Goal: Information Seeking & Learning: Find specific fact

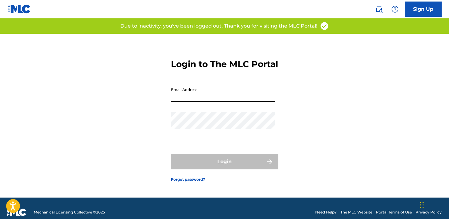
click at [172, 102] on input "Email Address" at bounding box center [223, 92] width 104 height 17
type input "[EMAIL_ADDRESS][DOMAIN_NAME]"
click at [292, 129] on div "Login to The MLC Portal Email Address [EMAIL_ADDRESS][DOMAIN_NAME] Password Log…" at bounding box center [224, 116] width 429 height 164
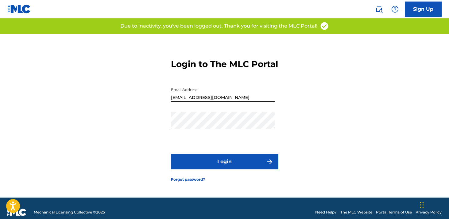
click at [238, 162] on button "Login" at bounding box center [224, 161] width 107 height 15
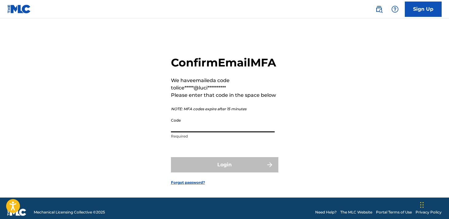
click at [198, 132] on input "Code" at bounding box center [223, 123] width 104 height 17
paste input "089319"
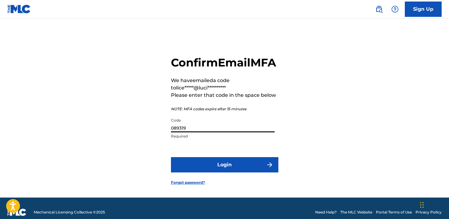
type input "089319"
click at [171, 157] on button "Login" at bounding box center [224, 164] width 107 height 15
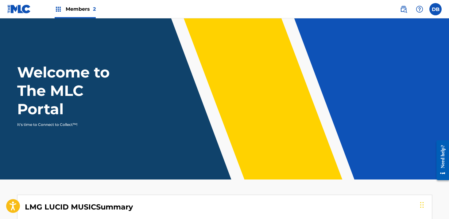
click at [84, 9] on span "Members 2" at bounding box center [81, 9] width 30 height 7
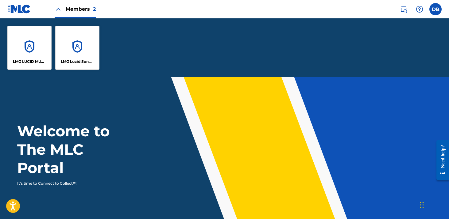
click at [90, 40] on div "LMG Lucid Songs (ASCAP)" at bounding box center [77, 48] width 44 height 44
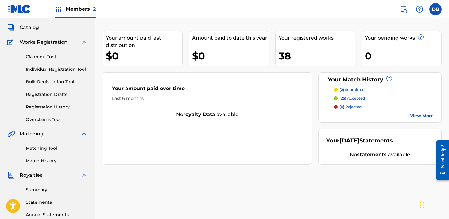
scroll to position [36, 0]
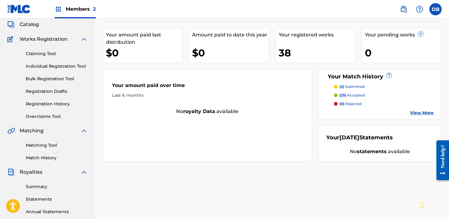
click at [352, 88] on p "(2) submitted" at bounding box center [351, 87] width 25 height 6
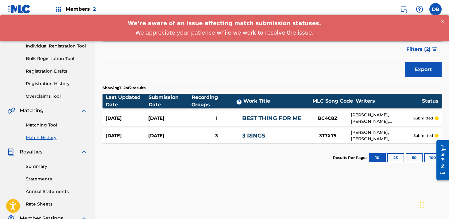
scroll to position [45, 0]
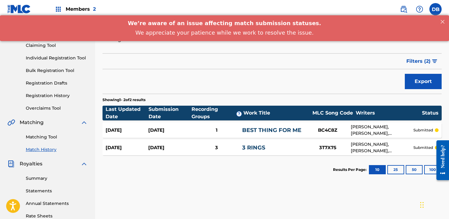
click at [49, 150] on link "Match History" at bounding box center [57, 150] width 62 height 6
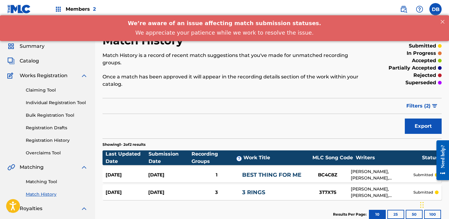
scroll to position [52, 0]
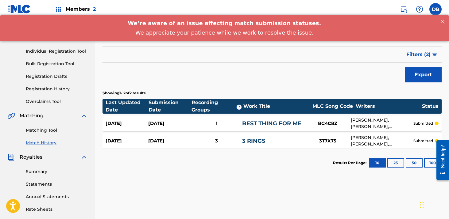
click at [430, 53] on button "Filters ( 2 )" at bounding box center [421, 54] width 39 height 15
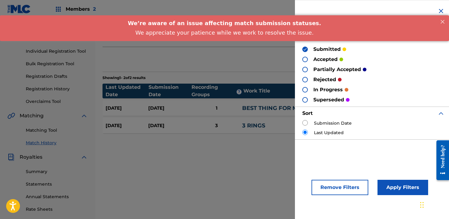
click at [304, 58] on div at bounding box center [305, 60] width 6 height 6
click at [395, 189] on button "Apply Filters" at bounding box center [402, 187] width 51 height 15
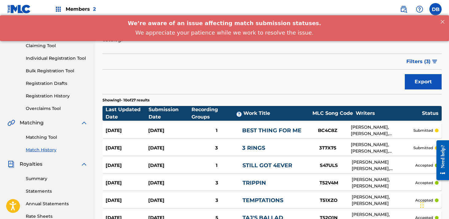
scroll to position [11, 0]
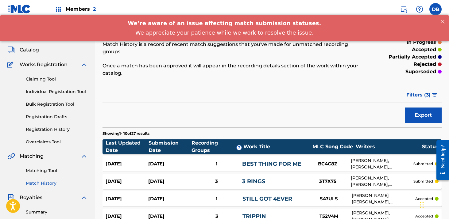
click at [59, 11] on img at bounding box center [58, 9] width 7 height 7
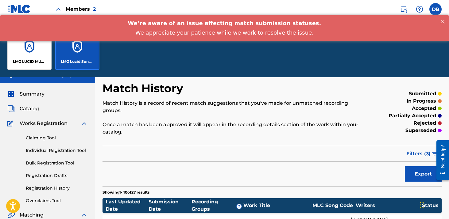
scroll to position [70, 0]
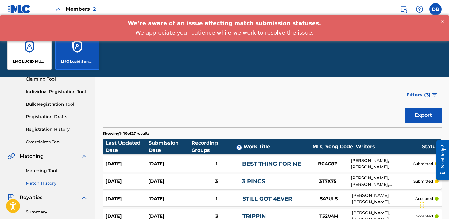
click at [39, 42] on div "LMG LUCID MUSIC" at bounding box center [29, 48] width 44 height 44
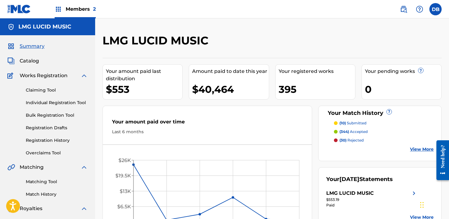
click at [401, 9] on img at bounding box center [403, 9] width 7 height 7
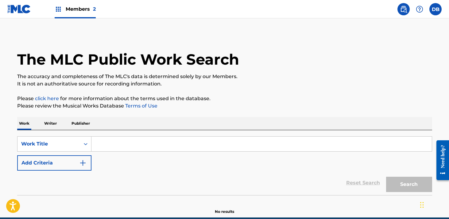
click at [100, 148] on input "Search Form" at bounding box center [261, 144] width 340 height 15
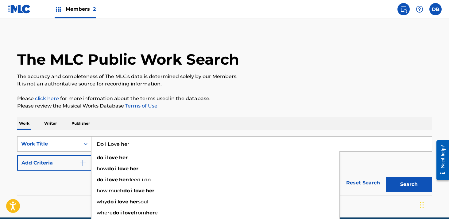
type input "Do I Love her"
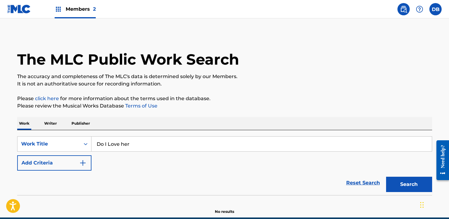
click at [134, 125] on div "Work Writer Publisher" at bounding box center [224, 123] width 415 height 13
click at [83, 159] on button "Add Criteria" at bounding box center [54, 162] width 74 height 15
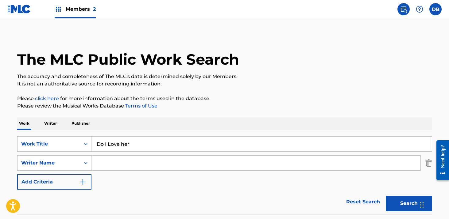
click at [101, 160] on input "Search Form" at bounding box center [255, 163] width 329 height 15
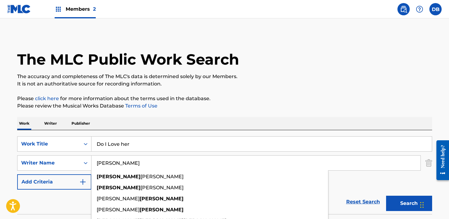
type input "[PERSON_NAME]"
click at [386, 196] on button "Search" at bounding box center [409, 203] width 46 height 15
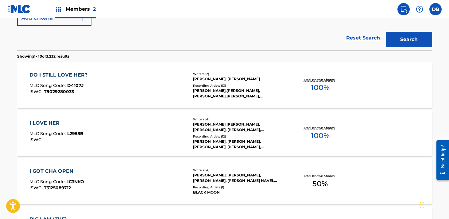
scroll to position [180, 0]
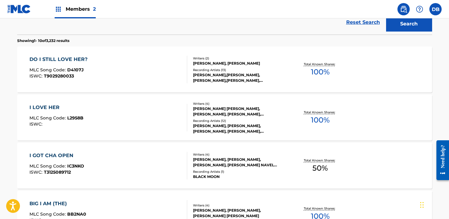
click at [237, 76] on div "[PERSON_NAME],[PERSON_NAME], [PERSON_NAME],[PERSON_NAME], [PERSON_NAME] FEAT. S…" at bounding box center [239, 77] width 93 height 11
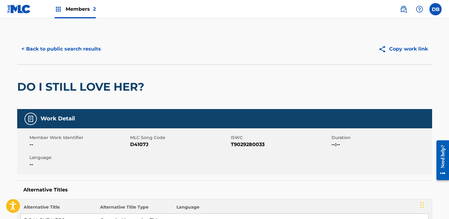
click at [73, 51] on button "< Back to public search results" at bounding box center [61, 48] width 88 height 15
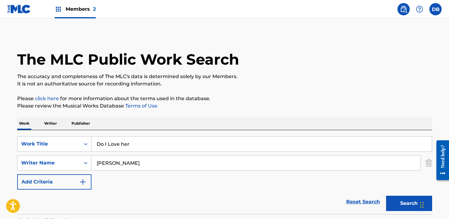
click at [131, 145] on input "Do I Love her" at bounding box center [261, 144] width 340 height 15
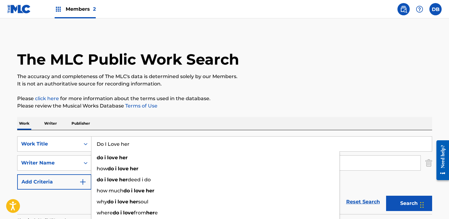
click at [131, 145] on input "Do I Love her" at bounding box center [261, 144] width 340 height 15
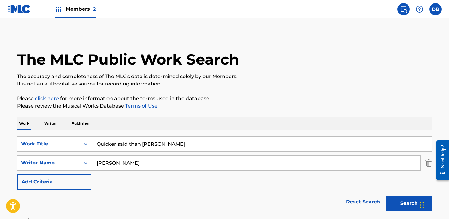
type input "Quicker said than [PERSON_NAME]"
click at [386, 196] on button "Search" at bounding box center [409, 203] width 46 height 15
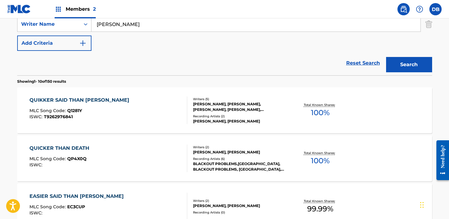
scroll to position [141, 0]
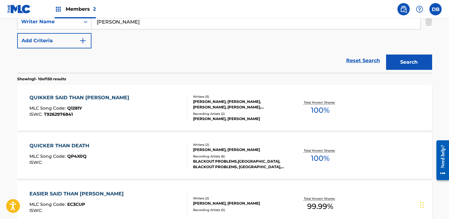
click at [230, 111] on div "Writers ( 5 ) [PERSON_NAME], [PERSON_NAME], [PERSON_NAME], [PERSON_NAME], [PERS…" at bounding box center [236, 107] width 98 height 27
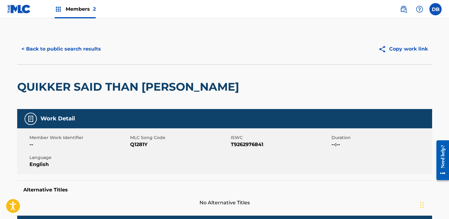
click at [78, 50] on button "< Back to public search results" at bounding box center [61, 48] width 88 height 15
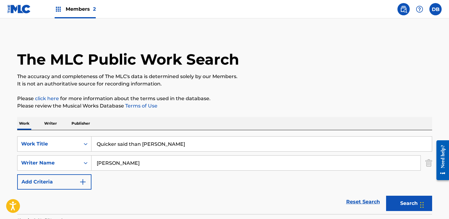
click at [137, 143] on input "Quicker said than [PERSON_NAME]" at bounding box center [261, 144] width 340 height 15
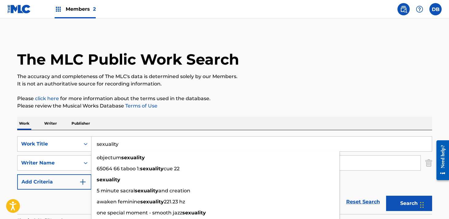
type input "sexuality"
click at [386, 196] on button "Search" at bounding box center [409, 203] width 46 height 15
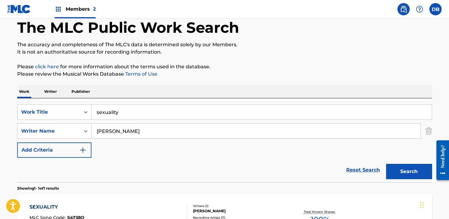
scroll to position [68, 0]
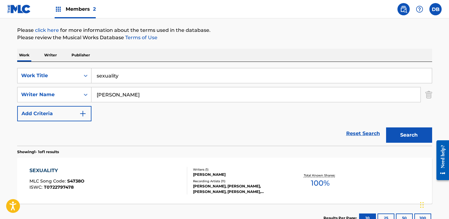
click at [408, 134] on button "Search" at bounding box center [409, 135] width 46 height 15
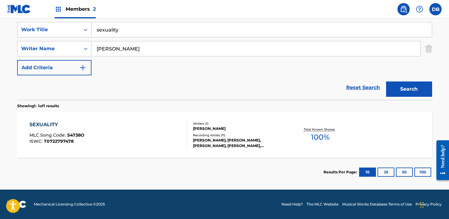
click at [246, 142] on div "[PERSON_NAME], [PERSON_NAME], [PERSON_NAME], [PERSON_NAME], [PERSON_NAME]" at bounding box center [239, 143] width 93 height 11
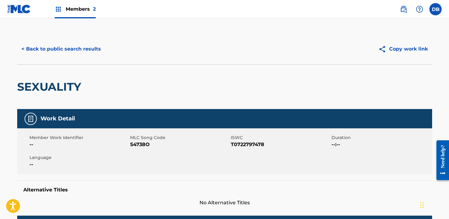
click at [81, 49] on button "< Back to public search results" at bounding box center [61, 48] width 88 height 15
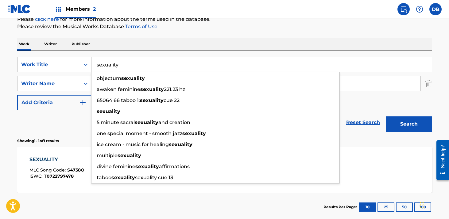
drag, startPoint x: 133, startPoint y: 66, endPoint x: 79, endPoint y: 66, distance: 53.7
click at [79, 66] on div "SearchWithCriteriaa2278873-18a9-414b-8b28-7f353fd17dba Work Title sexuality obj…" at bounding box center [224, 64] width 415 height 15
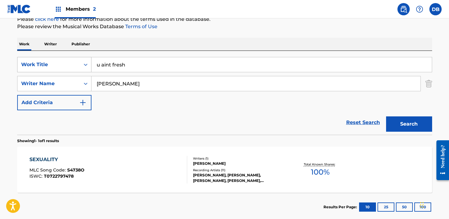
type input "u aint fresh"
click at [386, 117] on button "Search" at bounding box center [409, 124] width 46 height 15
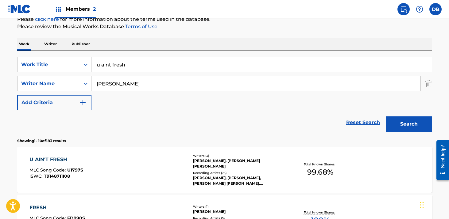
scroll to position [139, 0]
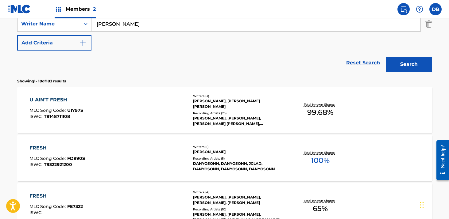
click at [232, 113] on div "Recording Artists ( 75 )" at bounding box center [239, 113] width 93 height 5
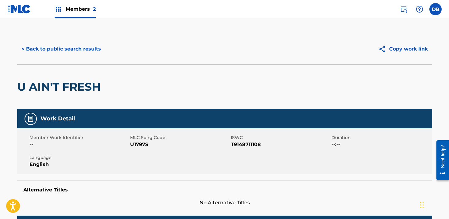
click at [74, 49] on button "< Back to public search results" at bounding box center [61, 48] width 88 height 15
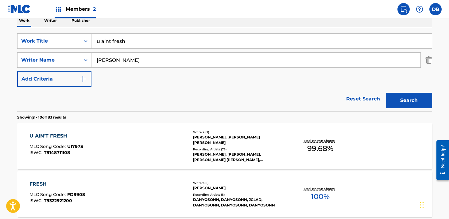
scroll to position [82, 0]
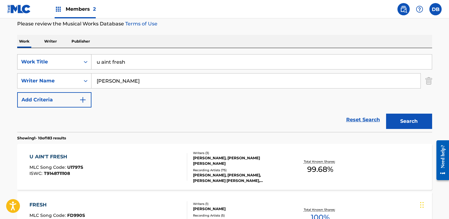
drag, startPoint x: 144, startPoint y: 65, endPoint x: 55, endPoint y: 65, distance: 89.2
click at [55, 65] on div "SearchWithCriteriaa2278873-18a9-414b-8b28-7f353fd17dba Work Title u aint fresh" at bounding box center [224, 61] width 415 height 15
click at [116, 64] on input "u aint fresh" at bounding box center [261, 62] width 340 height 15
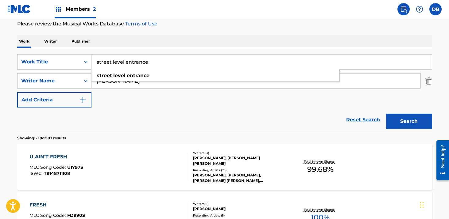
type input "street level entrance"
click at [386, 114] on button "Search" at bounding box center [409, 121] width 46 height 15
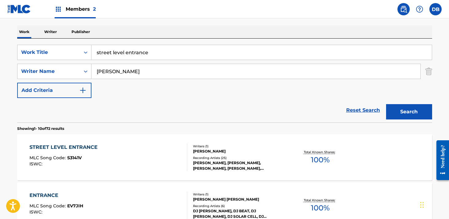
scroll to position [93, 0]
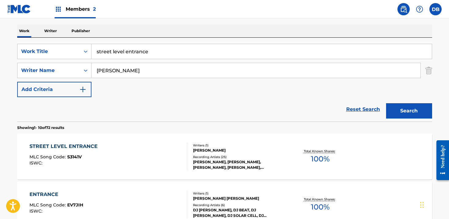
click at [221, 167] on div "[PERSON_NAME], [PERSON_NAME], [PERSON_NAME], [PERSON_NAME], [PERSON_NAME]" at bounding box center [239, 164] width 93 height 11
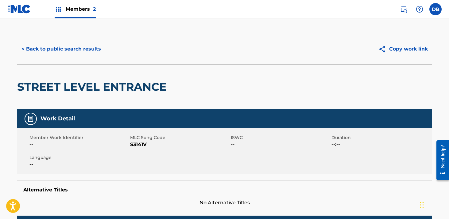
click at [61, 49] on button "< Back to public search results" at bounding box center [61, 48] width 88 height 15
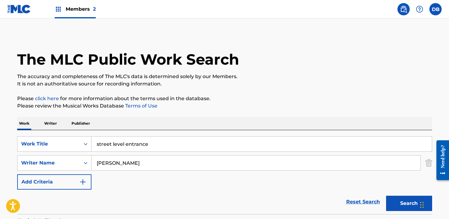
scroll to position [93, 0]
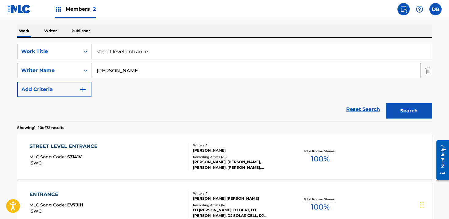
drag, startPoint x: 141, startPoint y: 52, endPoint x: 56, endPoint y: 52, distance: 84.9
click at [56, 52] on div "SearchWithCriteriaa2278873-18a9-414b-8b28-7f353fd17dba Work Title street level …" at bounding box center [224, 51] width 415 height 15
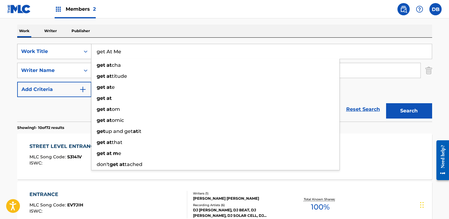
type input "get At Me"
click at [386, 103] on button "Search" at bounding box center [409, 110] width 46 height 15
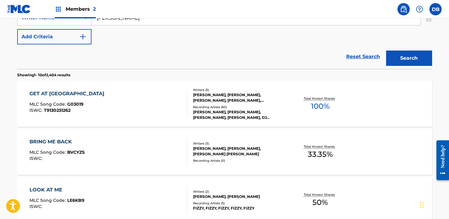
scroll to position [149, 0]
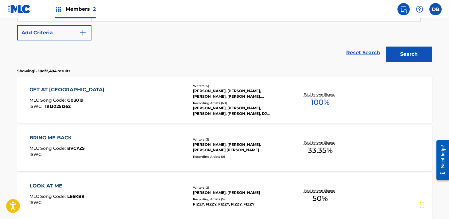
click at [228, 103] on div "Recording Artists ( 60 )" at bounding box center [239, 103] width 93 height 5
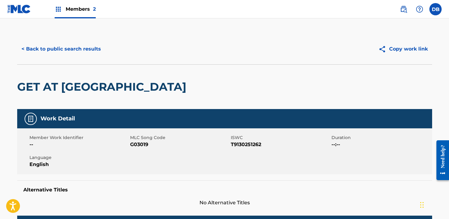
click at [92, 51] on button "< Back to public search results" at bounding box center [61, 48] width 88 height 15
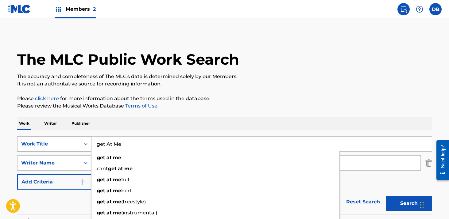
drag, startPoint x: 144, startPoint y: 144, endPoint x: 69, endPoint y: 144, distance: 75.4
click at [69, 144] on div "SearchWithCriteriaa2278873-18a9-414b-8b28-7f353fd17dba Work Title get At Me get…" at bounding box center [224, 143] width 415 height 15
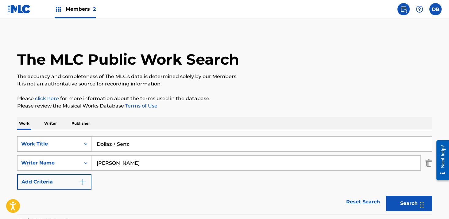
click at [386, 196] on button "Search" at bounding box center [409, 203] width 46 height 15
click at [130, 147] on input "Dollaz + Senzs" at bounding box center [261, 144] width 340 height 15
type input "Dollaz + Sens"
click at [386, 196] on button "Search" at bounding box center [409, 203] width 46 height 15
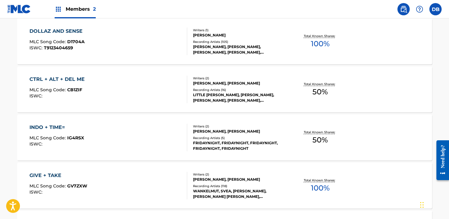
scroll to position [196, 0]
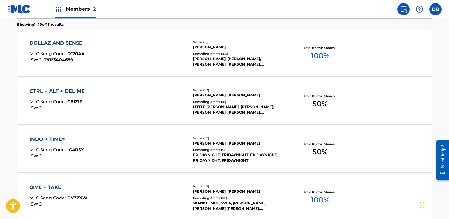
click at [230, 61] on div "[PERSON_NAME], [PERSON_NAME], [PERSON_NAME], [PERSON_NAME], [PERSON_NAME]" at bounding box center [239, 61] width 93 height 11
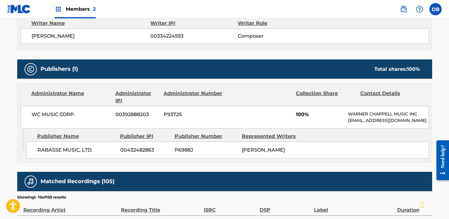
scroll to position [224, 0]
